Goal: Navigation & Orientation: Understand site structure

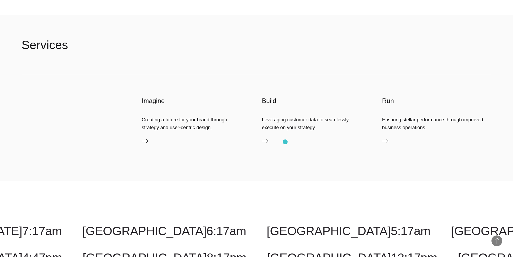
scroll to position [1459, 0]
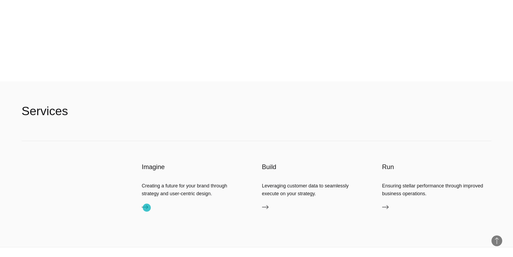
click at [147, 207] on icon at bounding box center [145, 207] width 6 height 6
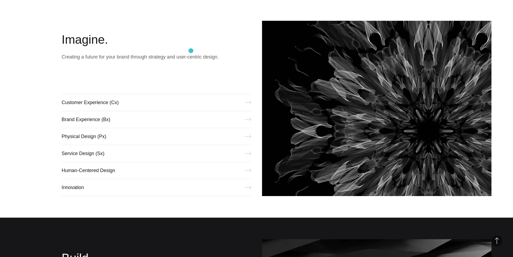
scroll to position [251, 0]
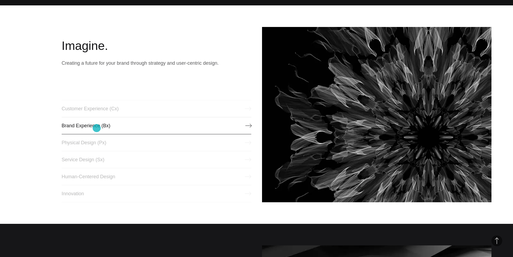
click at [97, 128] on link "Brand Experience (Bx)" at bounding box center [157, 125] width 190 height 17
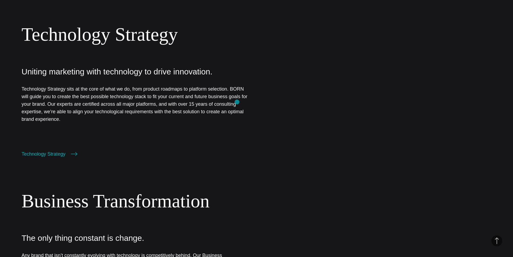
scroll to position [512, 0]
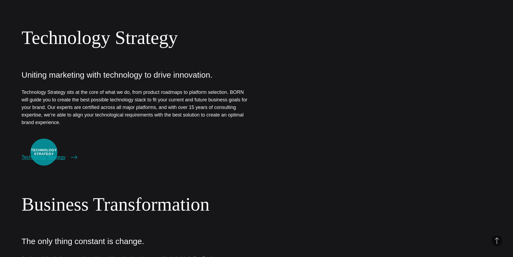
click at [45, 153] on link "Technology Strategy" at bounding box center [50, 157] width 56 height 8
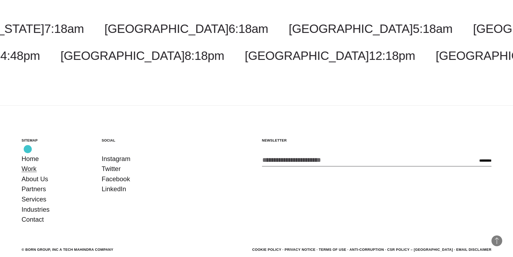
scroll to position [1196, 0]
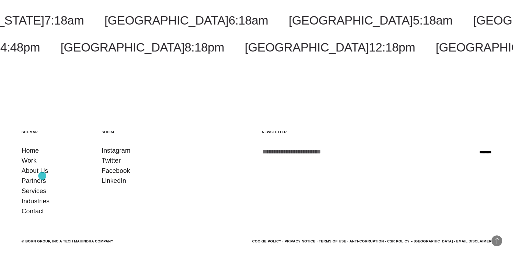
click at [42, 196] on link "Industries" at bounding box center [36, 201] width 28 height 10
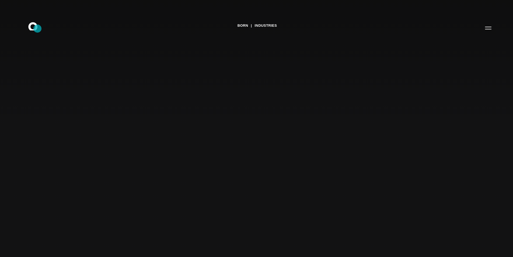
click at [37, 29] on icon ".st0{display:none;} .st1{display:inline;} .st2{font-family:'HelveticaNeue-Mediu…" at bounding box center [36, 28] width 34 height 14
